Goal: Find specific page/section: Find specific page/section

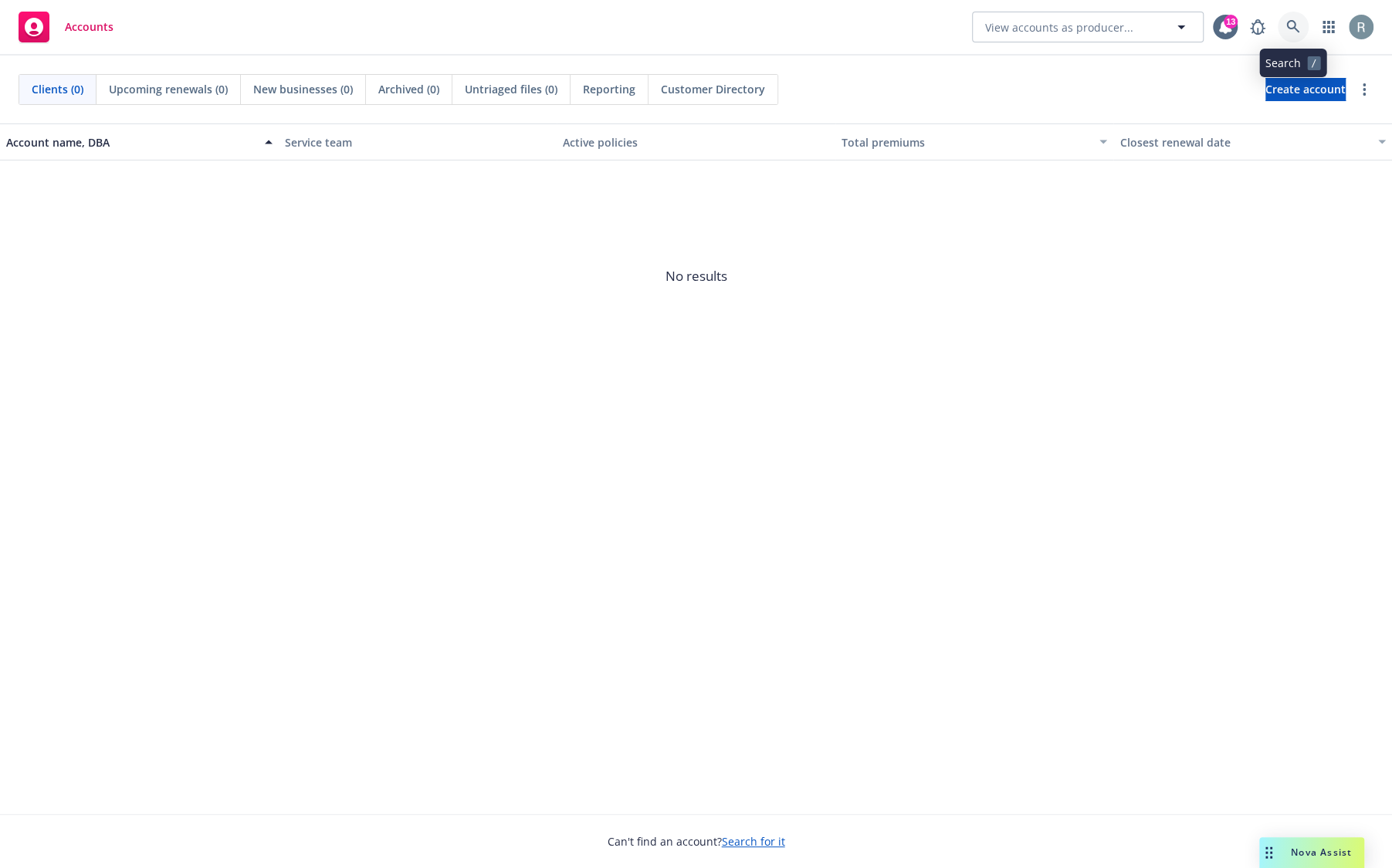
click at [1295, 30] on icon at bounding box center [1292, 26] width 13 height 13
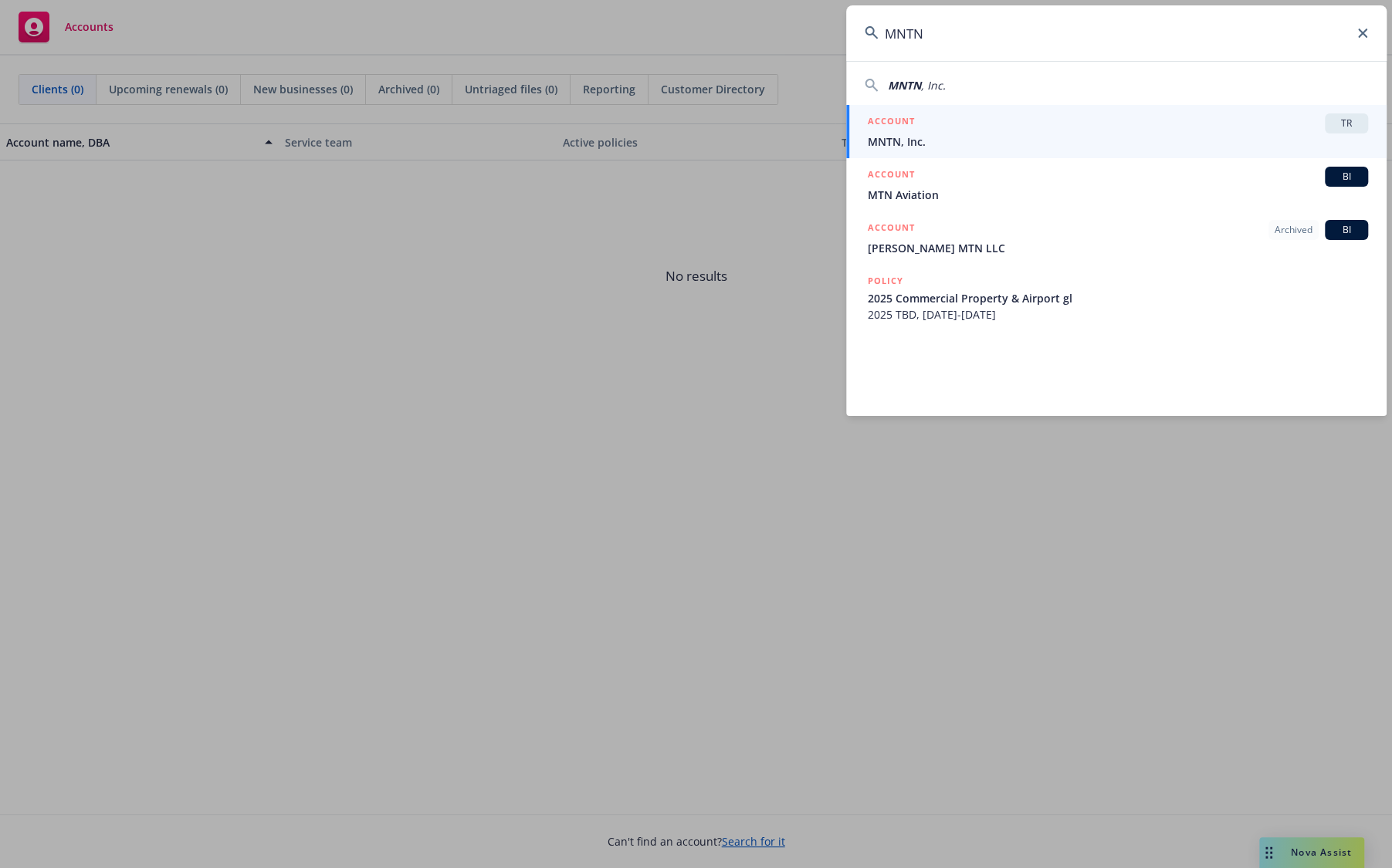
type input "MNTN"
click at [1281, 134] on span "MNTN, Inc." at bounding box center [1117, 142] width 500 height 17
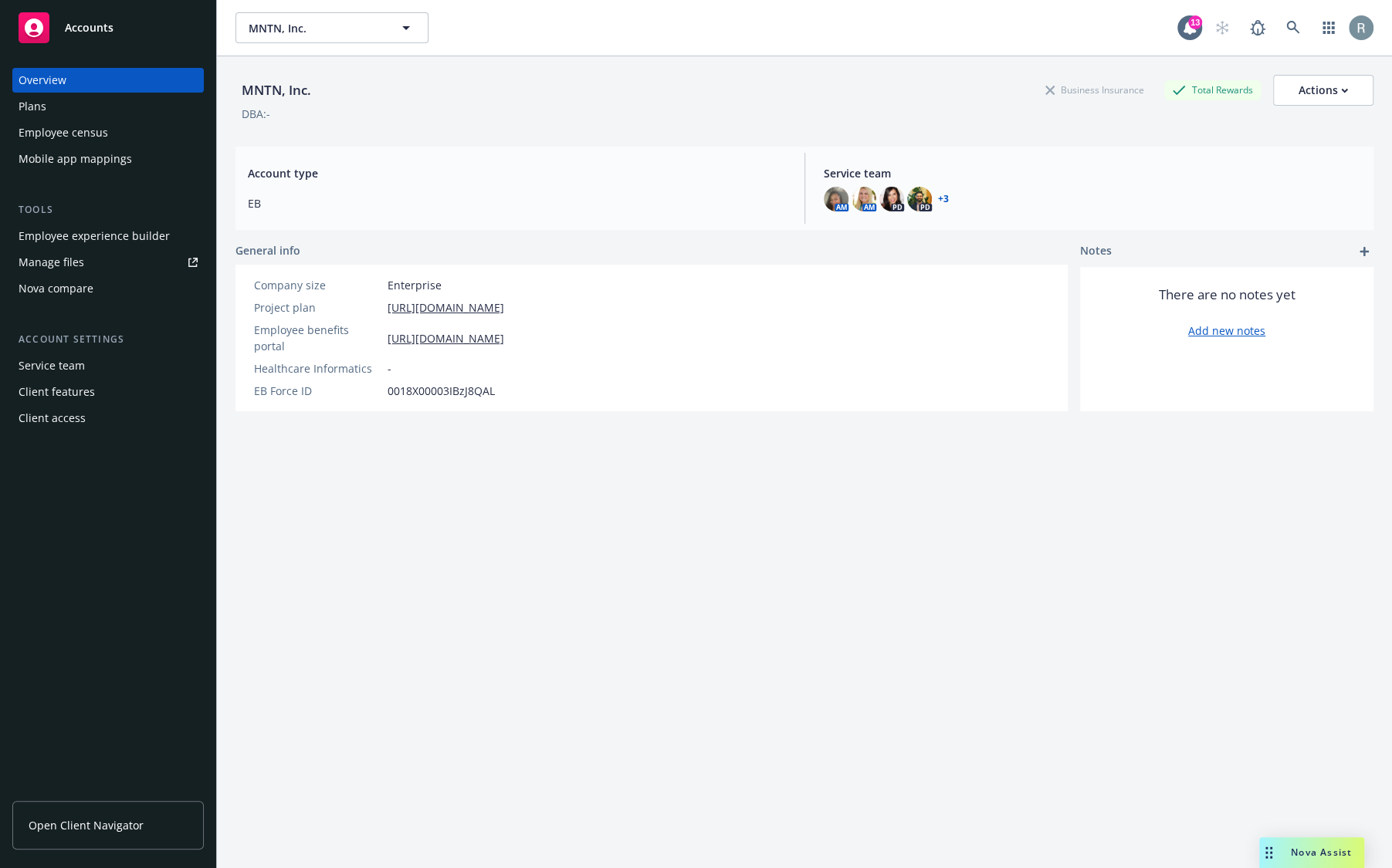
click at [407, 548] on div "MNTN, Inc. Business Insurance Total Rewards Actions DBA: - Account type EB Serv…" at bounding box center [804, 481] width 1138 height 850
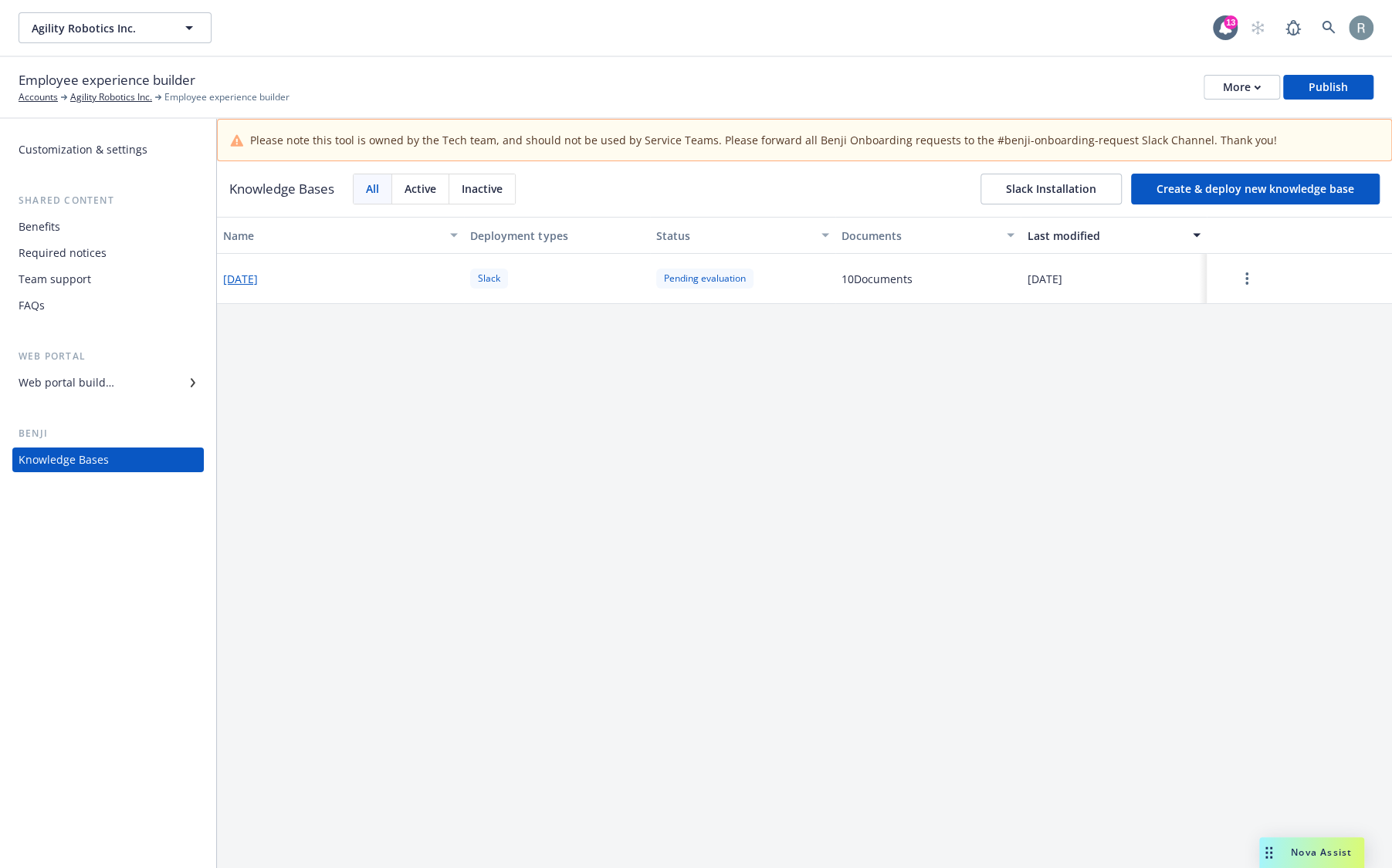
click at [648, 628] on div "Name Deployment types Status Documents Last modified [DATE] Slack Pending evalu…" at bounding box center [804, 564] width 1174 height 694
